Goal: Navigation & Orientation: Find specific page/section

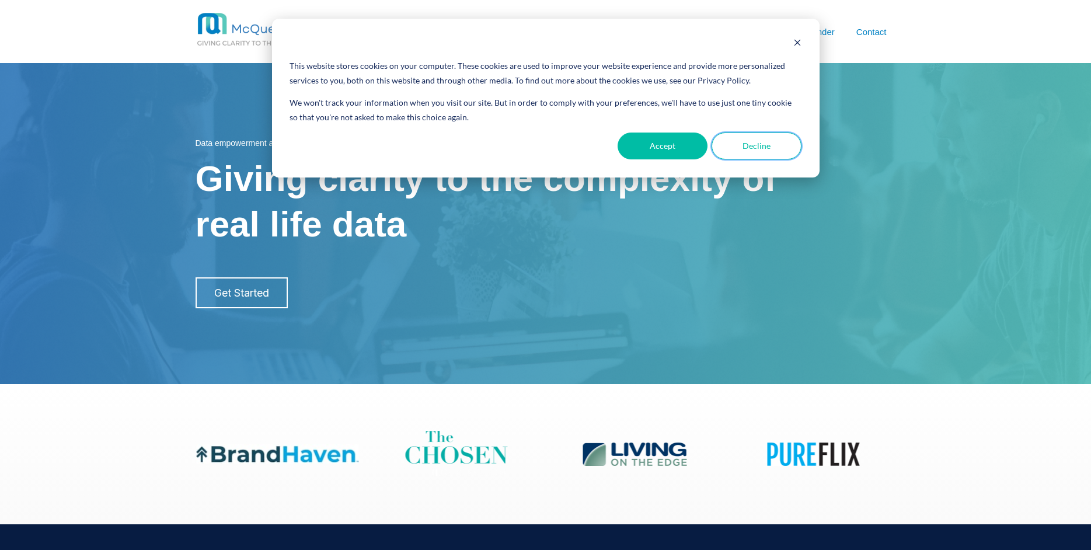
click at [748, 148] on button "Decline" at bounding box center [757, 146] width 90 height 27
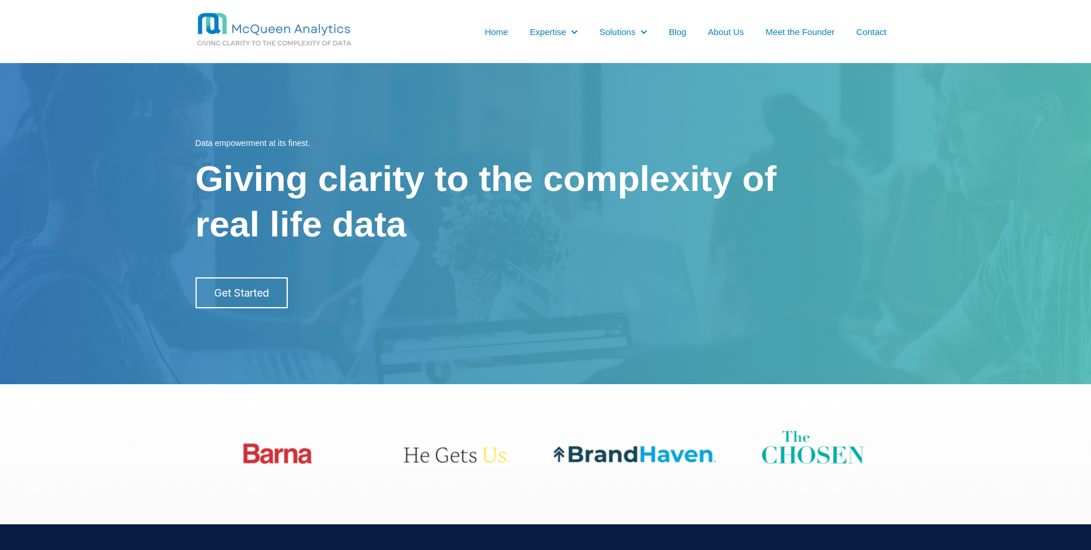
click at [726, 30] on link "About Us" at bounding box center [726, 32] width 36 height 12
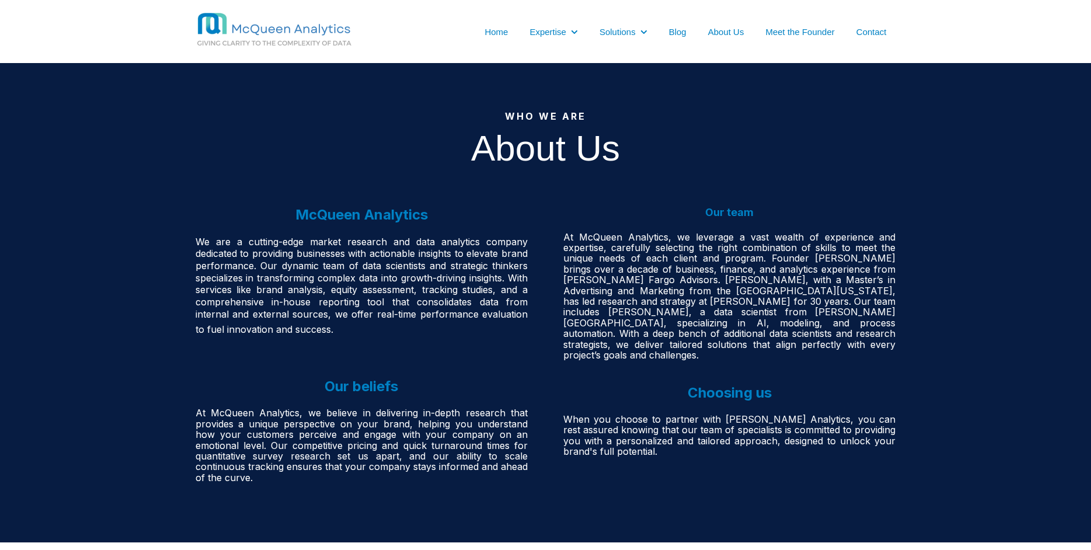
click at [499, 30] on link "Home" at bounding box center [496, 32] width 23 height 12
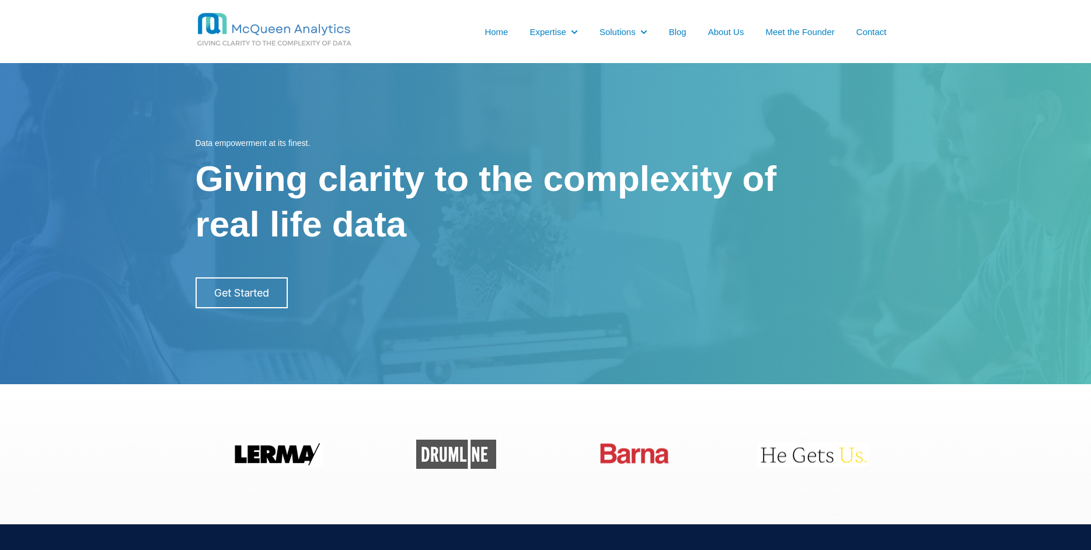
click at [791, 29] on link "Meet the Founder" at bounding box center [800, 32] width 69 height 12
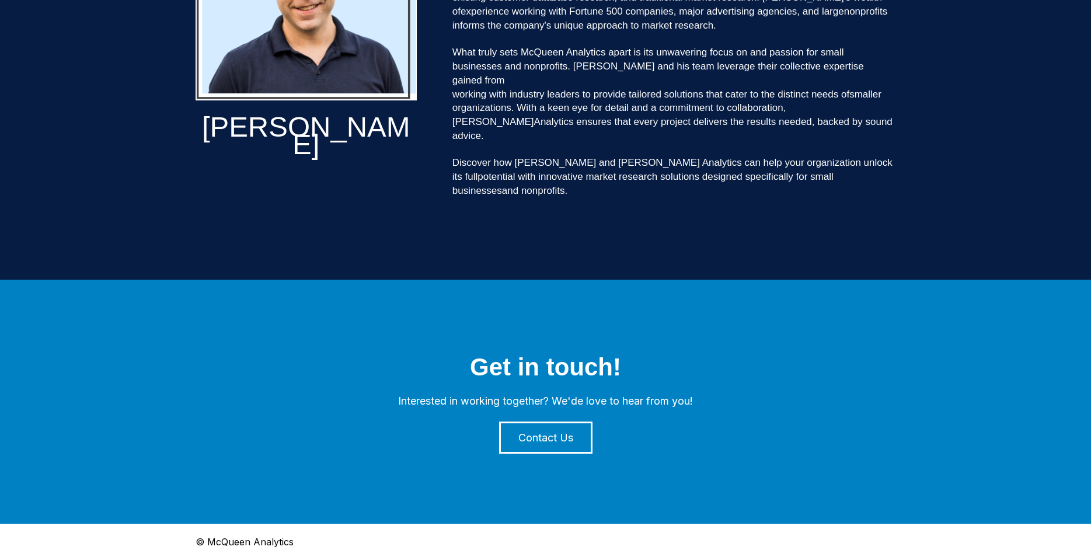
scroll to position [382, 0]
